Goal: Information Seeking & Learning: Compare options

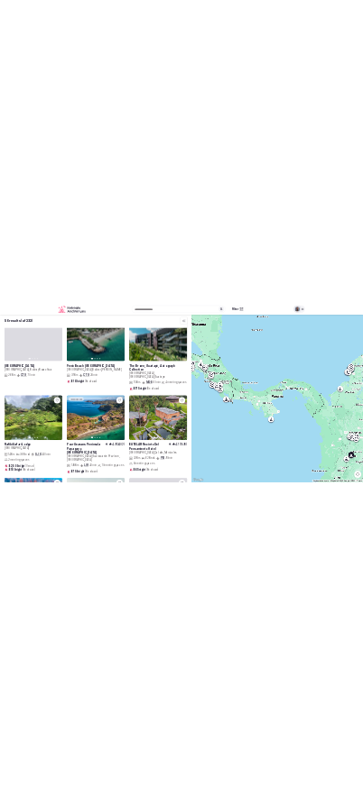
scroll to position [1268, 0]
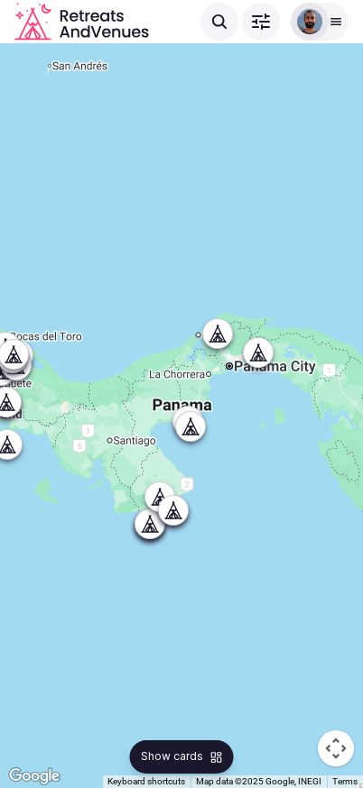
click at [193, 752] on span "Show cards" at bounding box center [172, 757] width 62 height 15
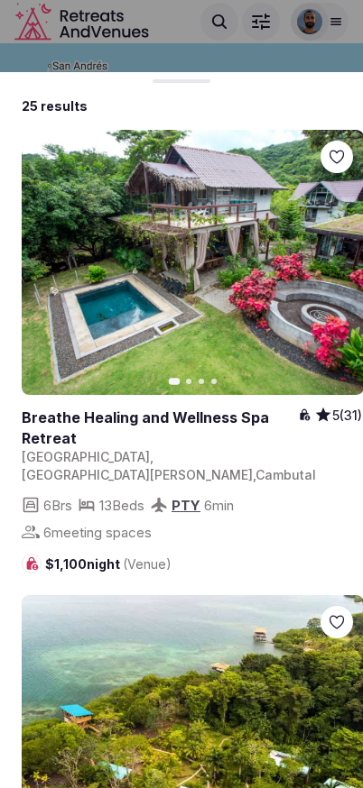
scroll to position [0, 0]
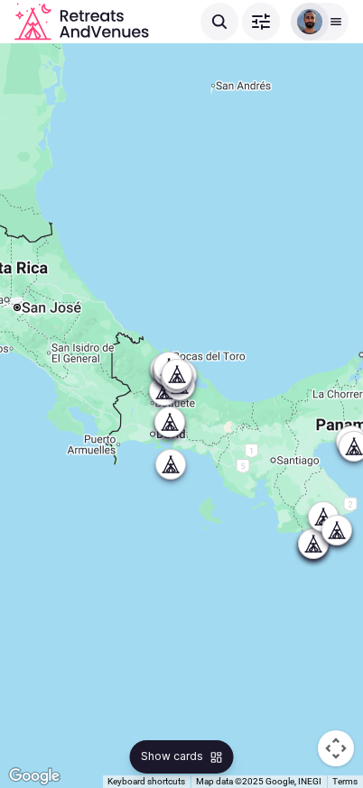
drag, startPoint x: 211, startPoint y: 468, endPoint x: 356, endPoint y: 501, distance: 148.8
click at [363, 488] on html "Recent searches [GEOGRAPHIC_DATA] [GEOGRAPHIC_DATA] [GEOGRAPHIC_DATA], [GEOGRAP…" at bounding box center [181, 394] width 363 height 788
click at [185, 750] on button "Show cards" at bounding box center [182, 757] width 104 height 33
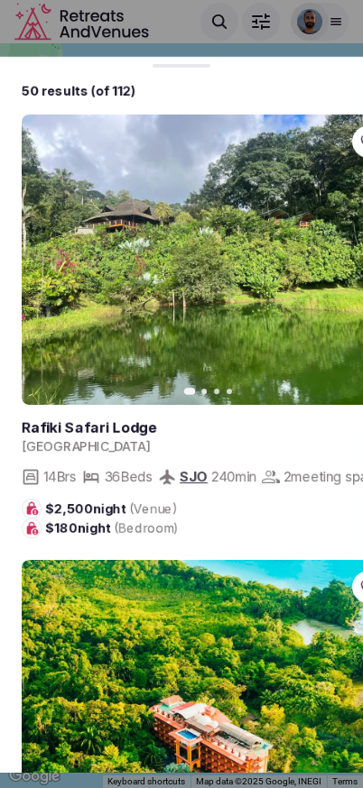
drag, startPoint x: 213, startPoint y: 83, endPoint x: 220, endPoint y: -3, distance: 86.0
click at [220, 0] on html "Recent searches Panama Italy 11010 La Ville, Aosta Valley, Italy Itamaga, Ikoro…" at bounding box center [181, 394] width 363 height 788
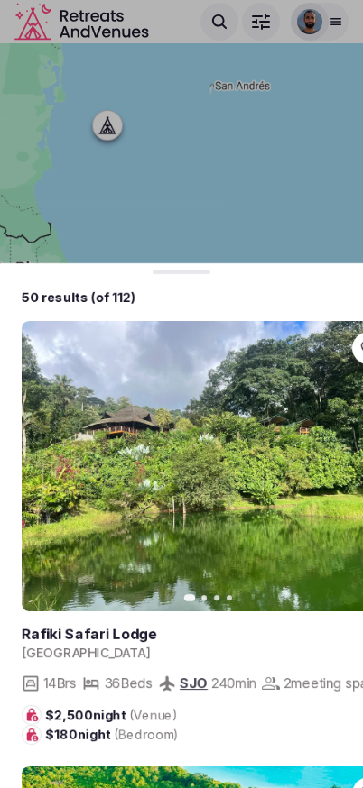
drag, startPoint x: 212, startPoint y: 69, endPoint x: 242, endPoint y: 478, distance: 409.7
click at [221, 455] on body "Recent searches Panama Italy 11010 La Ville, Aosta Valley, Italy Itamaga, Ikoro…" at bounding box center [181, 394] width 363 height 788
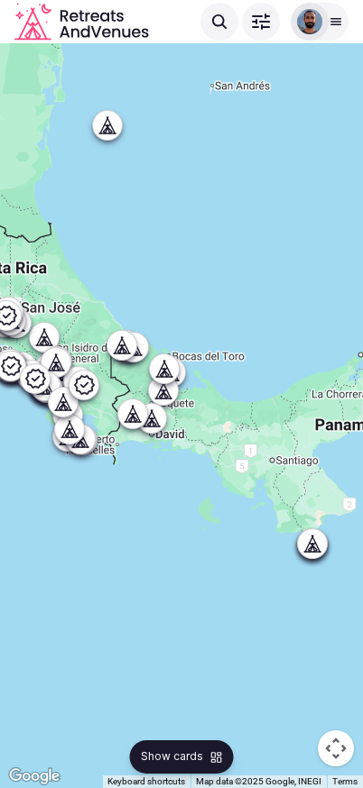
click at [189, 760] on span "Show cards" at bounding box center [172, 757] width 62 height 15
